Goal: Obtain resource: Download file/media

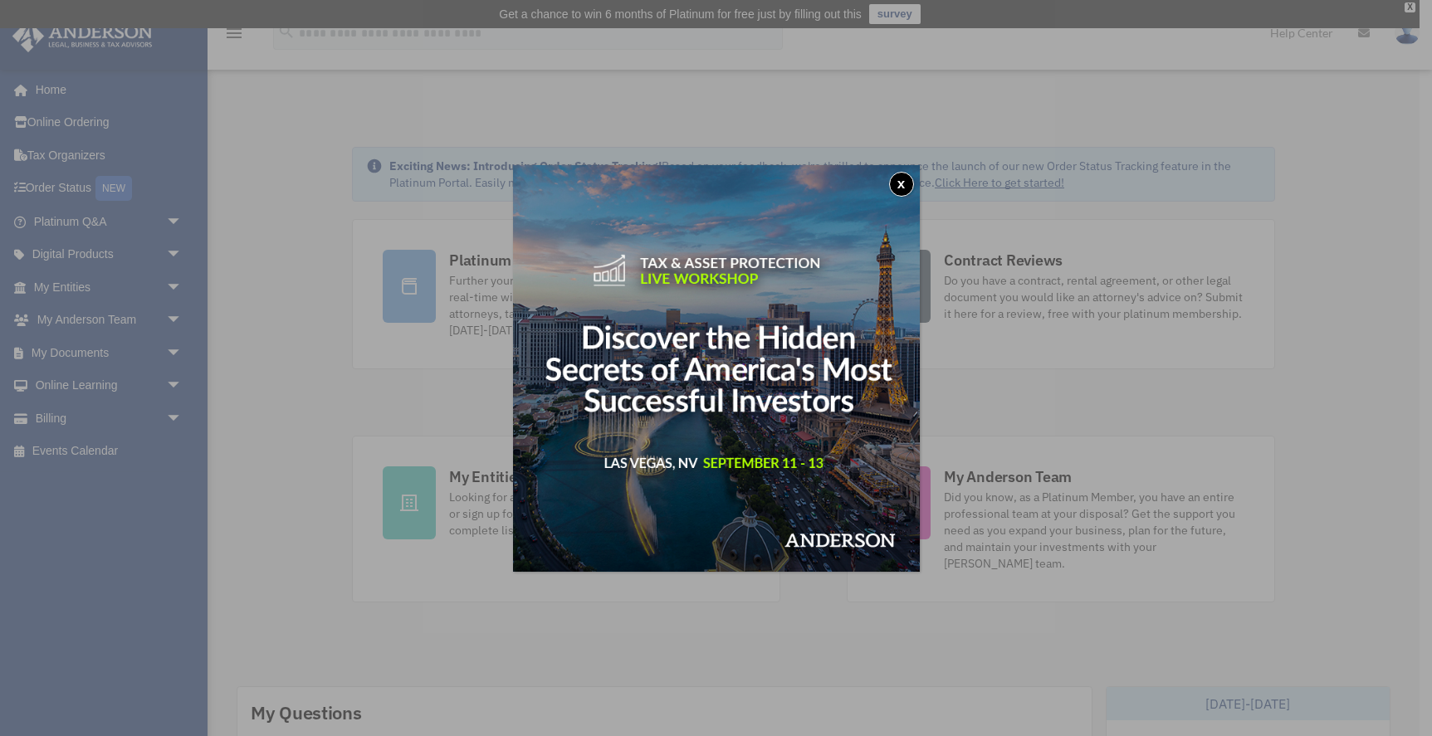
click at [900, 184] on button "x" at bounding box center [901, 184] width 25 height 25
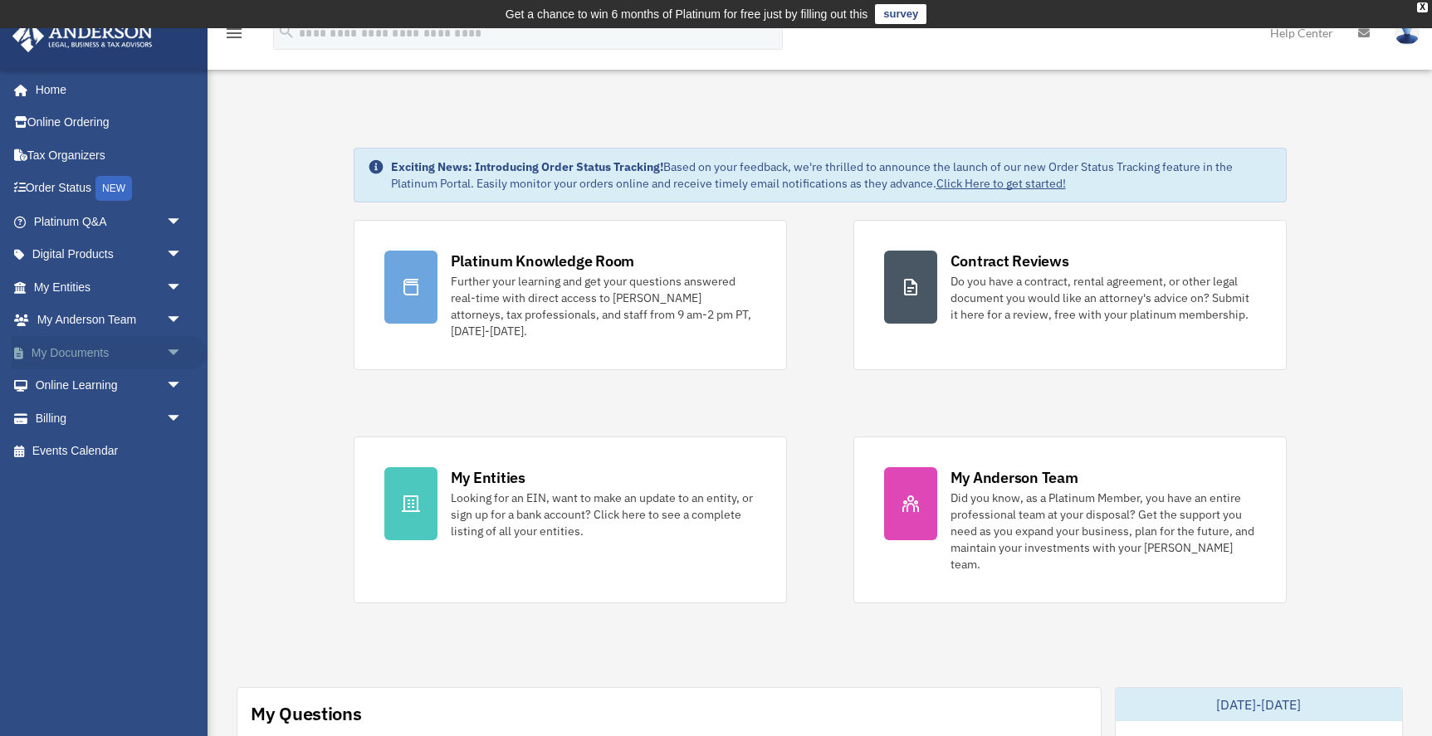
click at [117, 349] on link "My Documents arrow_drop_down" at bounding box center [110, 352] width 196 height 33
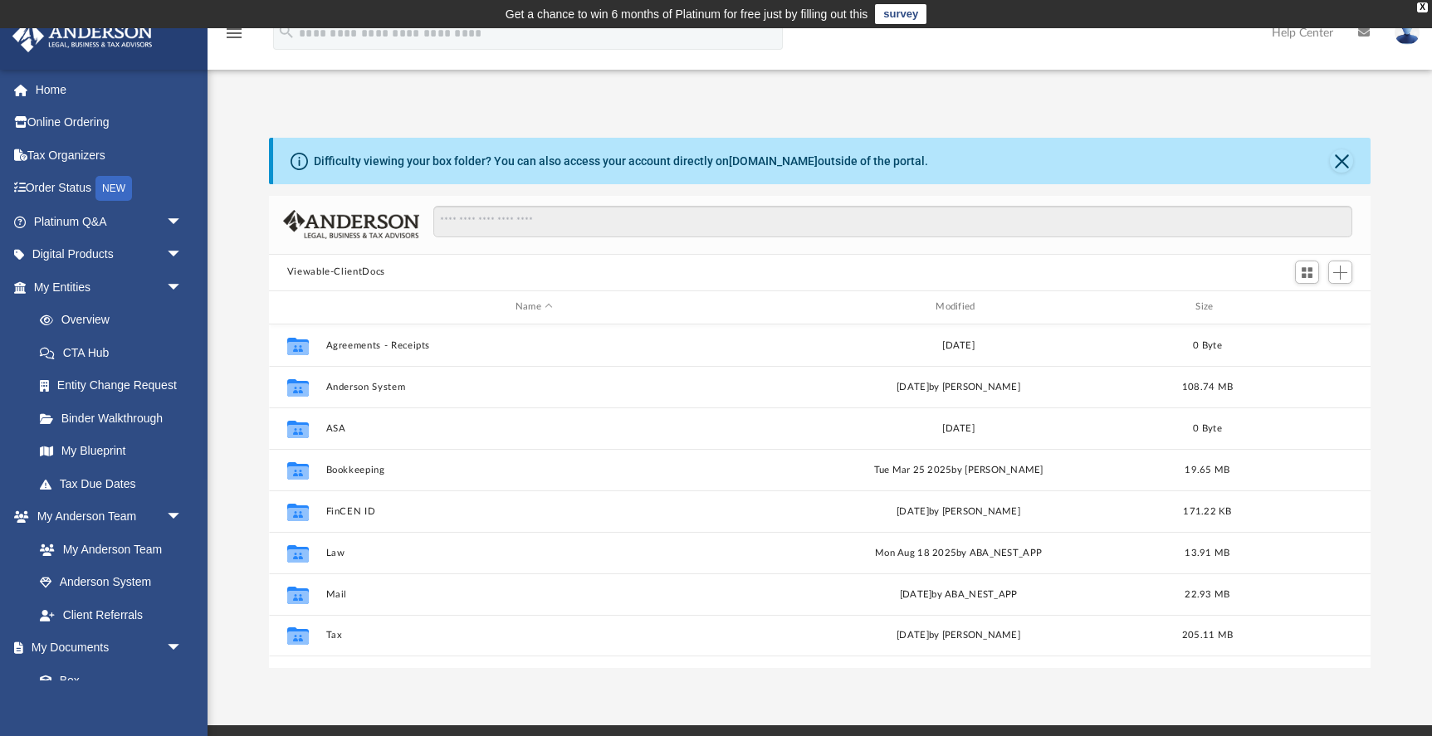
scroll to position [377, 1102]
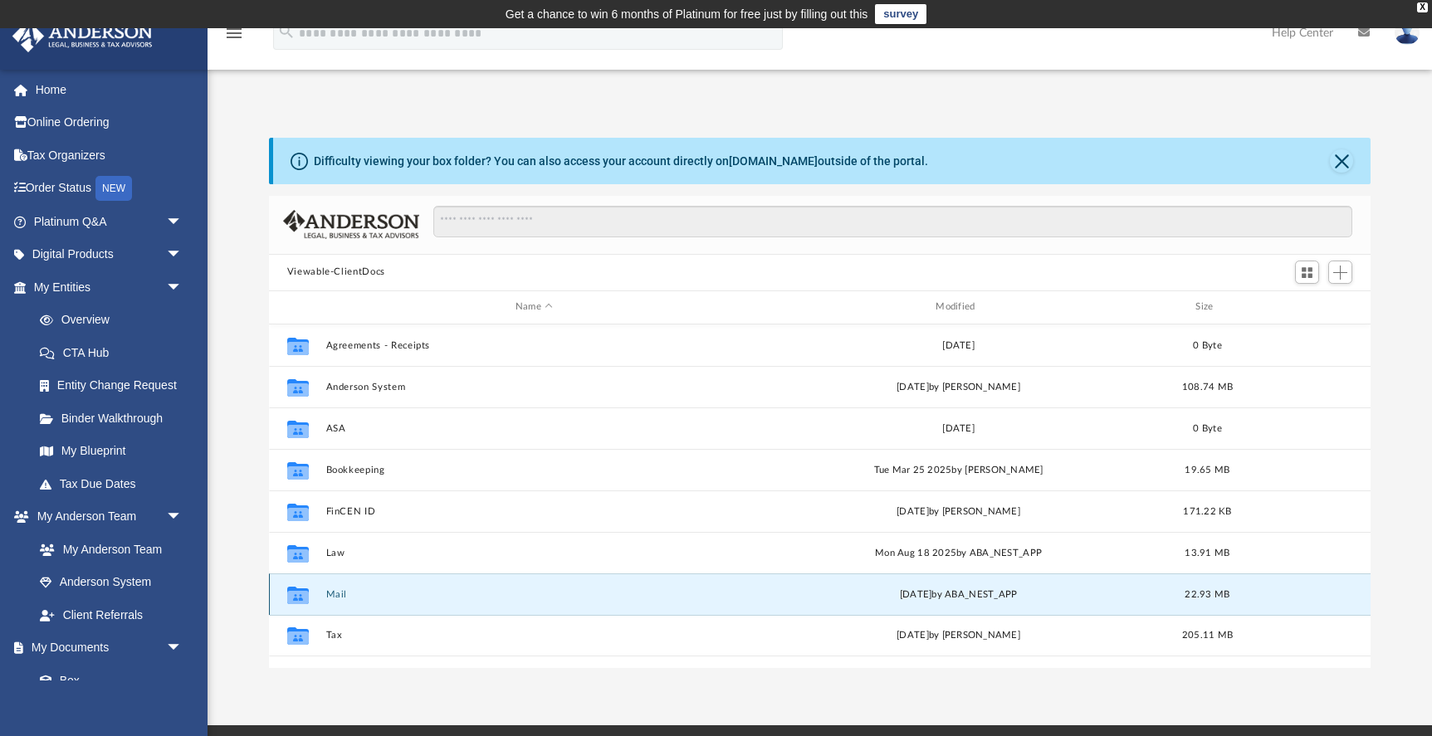
click at [330, 595] on button "Mail" at bounding box center [533, 594] width 417 height 11
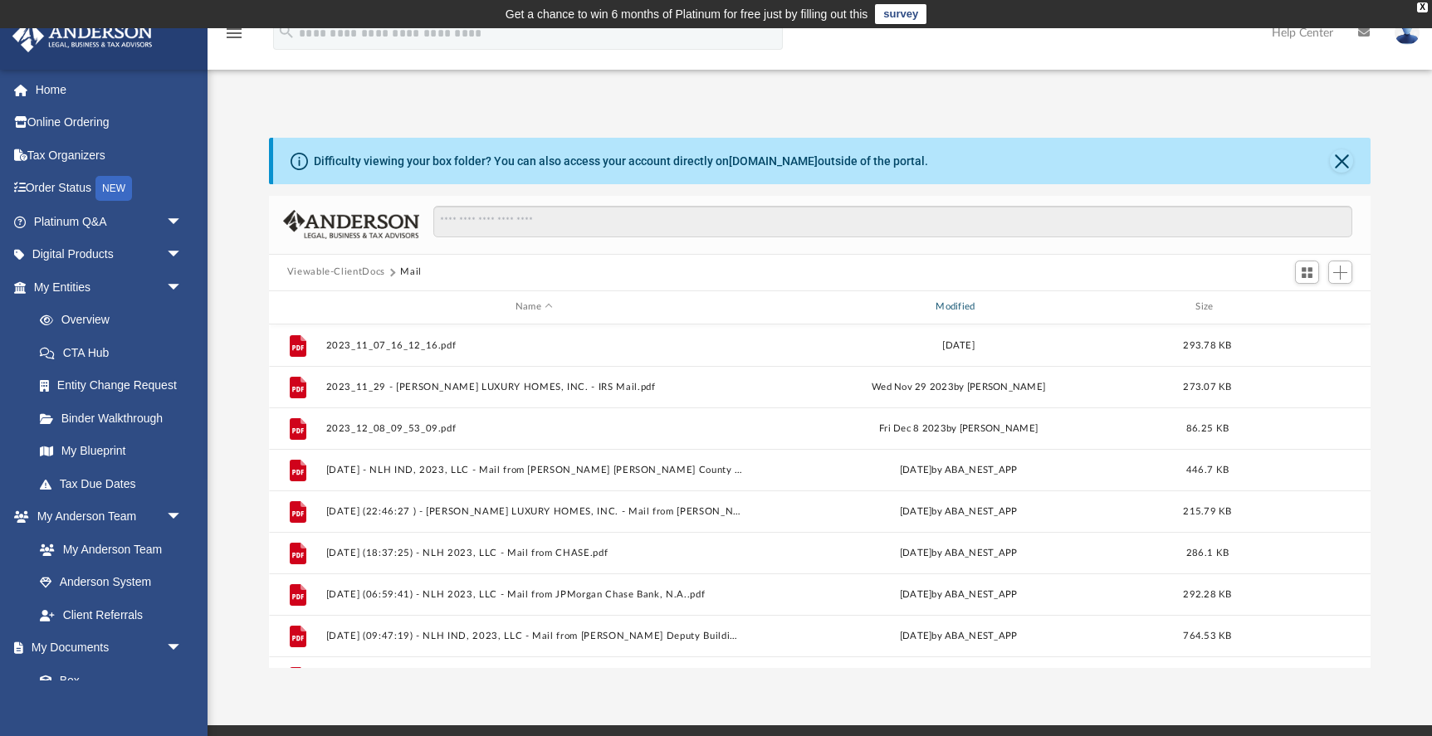
click at [956, 306] on div "Modified" at bounding box center [959, 307] width 418 height 15
click at [957, 306] on div "Modified" at bounding box center [959, 307] width 418 height 15
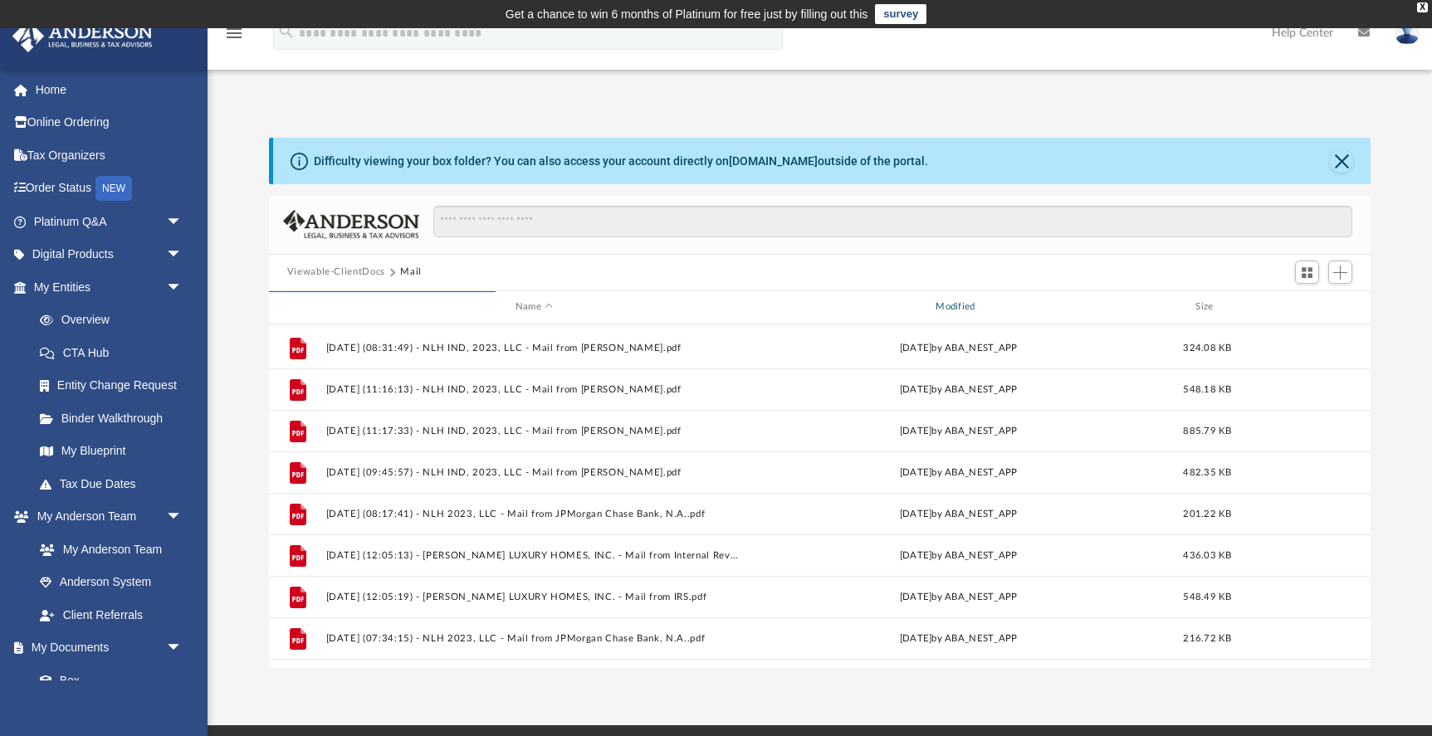
scroll to position [1523, 0]
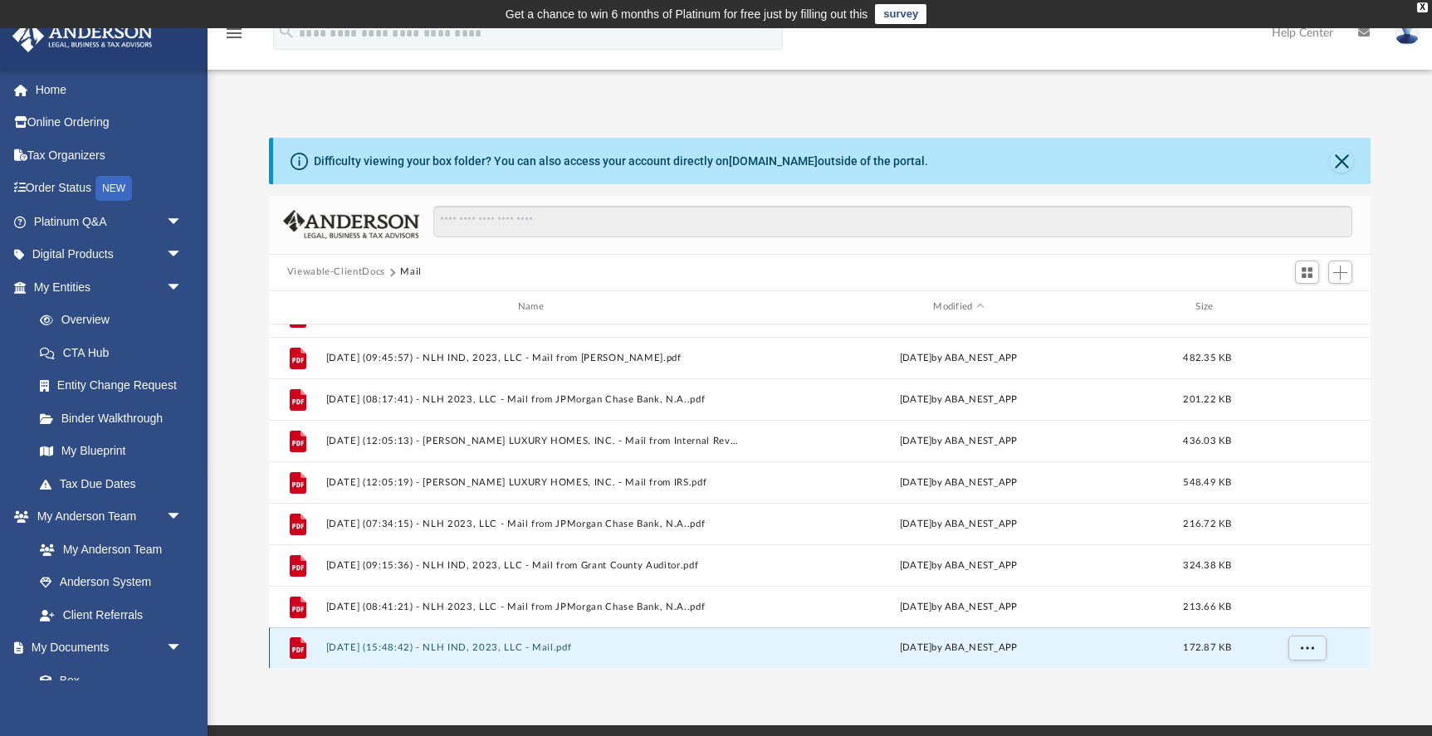
click at [522, 648] on button "2025.09.05 (15:48:42) - NLH IND, 2023, LLC - Mail.pdf" at bounding box center [533, 648] width 417 height 11
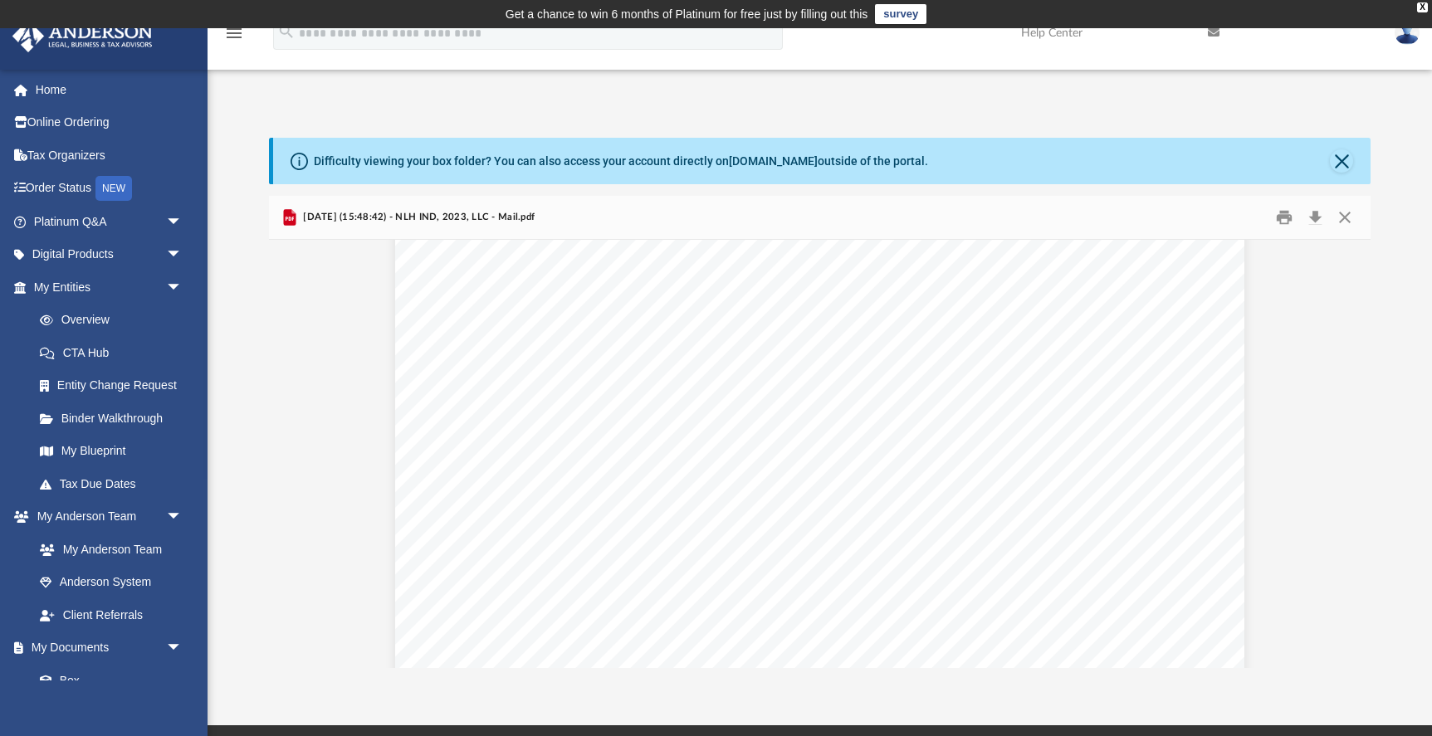
scroll to position [0, 0]
click at [1340, 157] on button "Close" at bounding box center [1341, 160] width 23 height 23
